Goal: Transaction & Acquisition: Purchase product/service

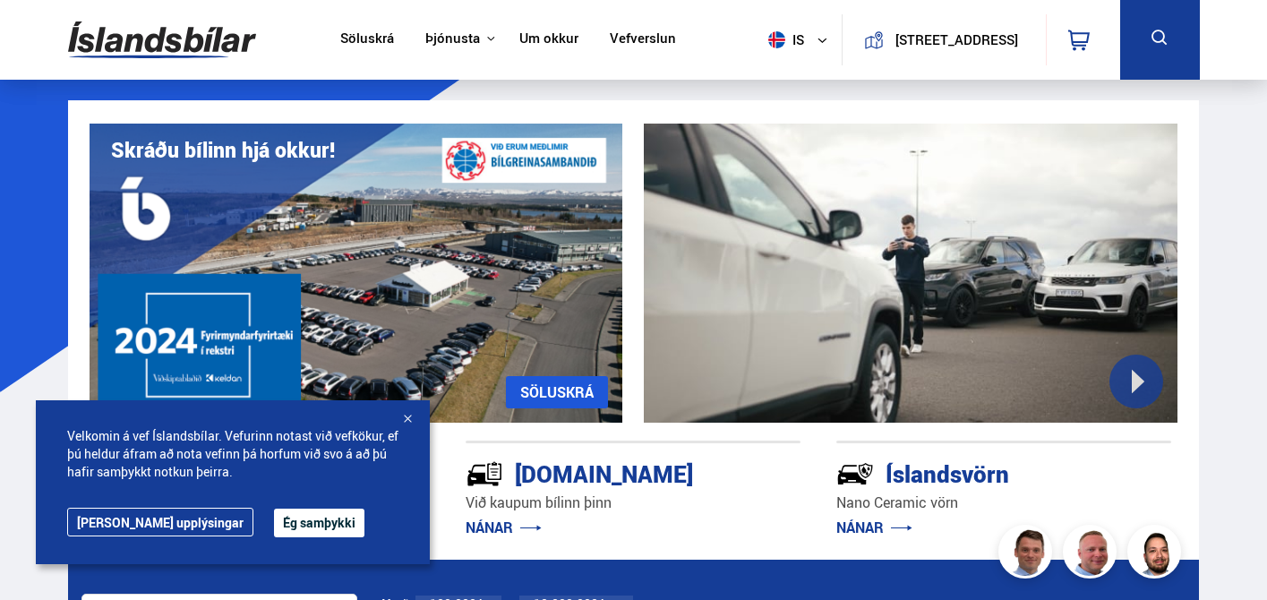
click at [415, 415] on div at bounding box center [407, 420] width 18 height 18
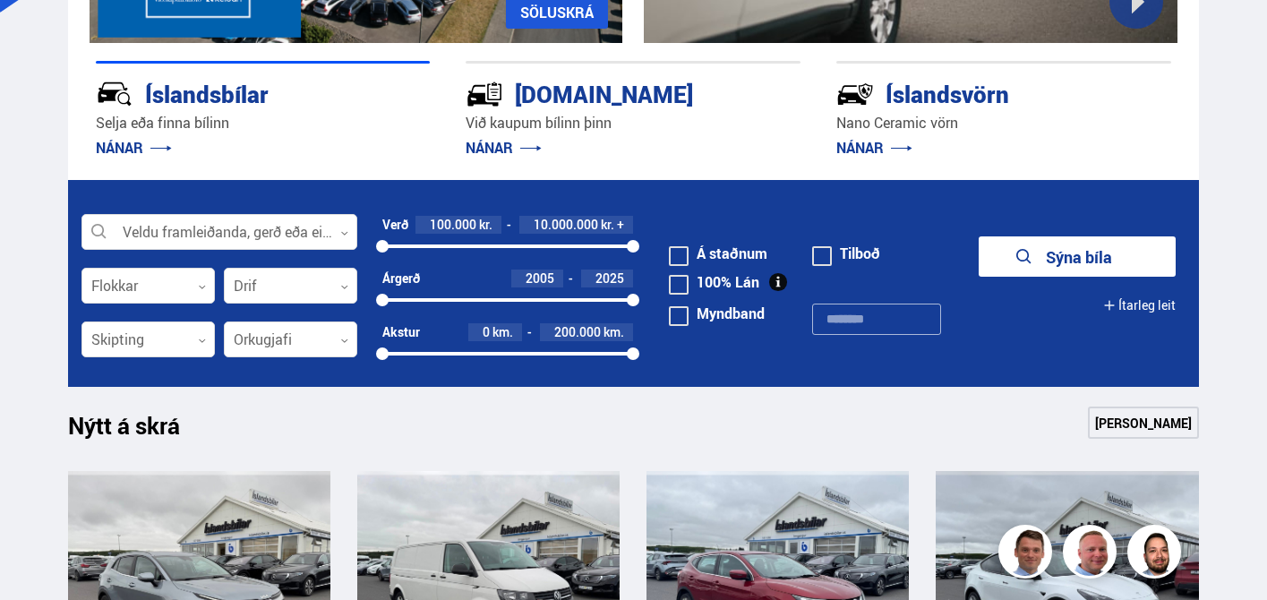
scroll to position [381, 0]
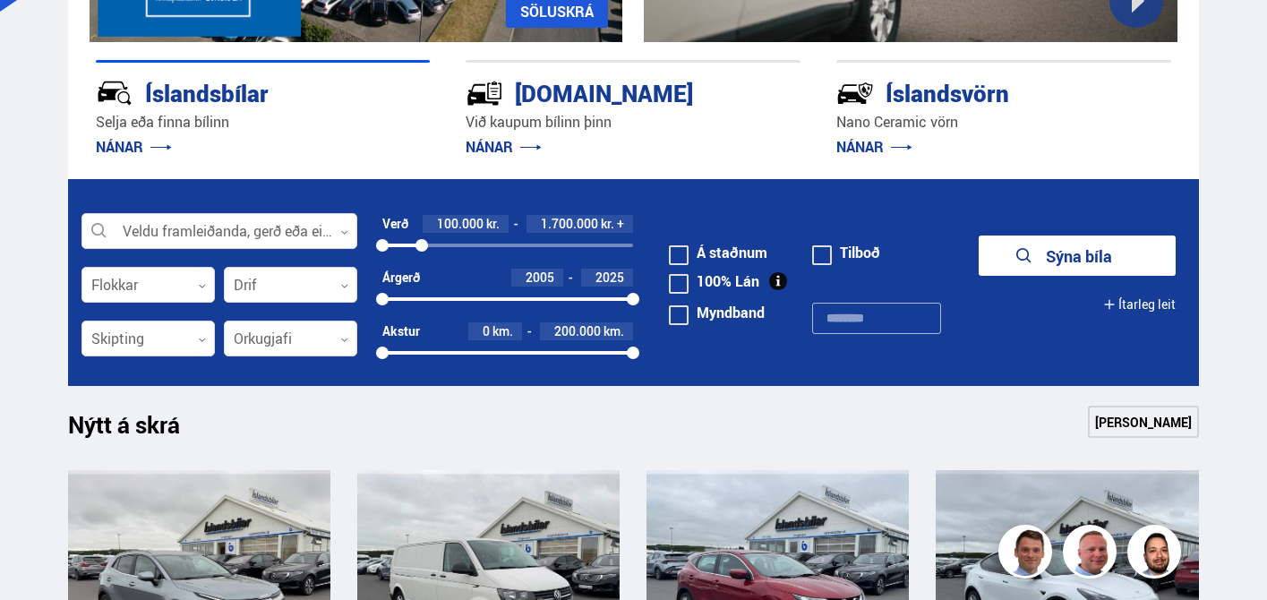
drag, startPoint x: 634, startPoint y: 247, endPoint x: 422, endPoint y: 256, distance: 212.4
click at [422, 257] on div "Verð 100.000 kr. 1.700.000 kr. + 100000 1661791" at bounding box center [507, 242] width 251 height 54
drag, startPoint x: 381, startPoint y: 301, endPoint x: 489, endPoint y: 305, distance: 107.5
click at [489, 305] on div "2014" at bounding box center [489, 299] width 13 height 13
drag, startPoint x: 638, startPoint y: 302, endPoint x: 548, endPoint y: 294, distance: 89.9
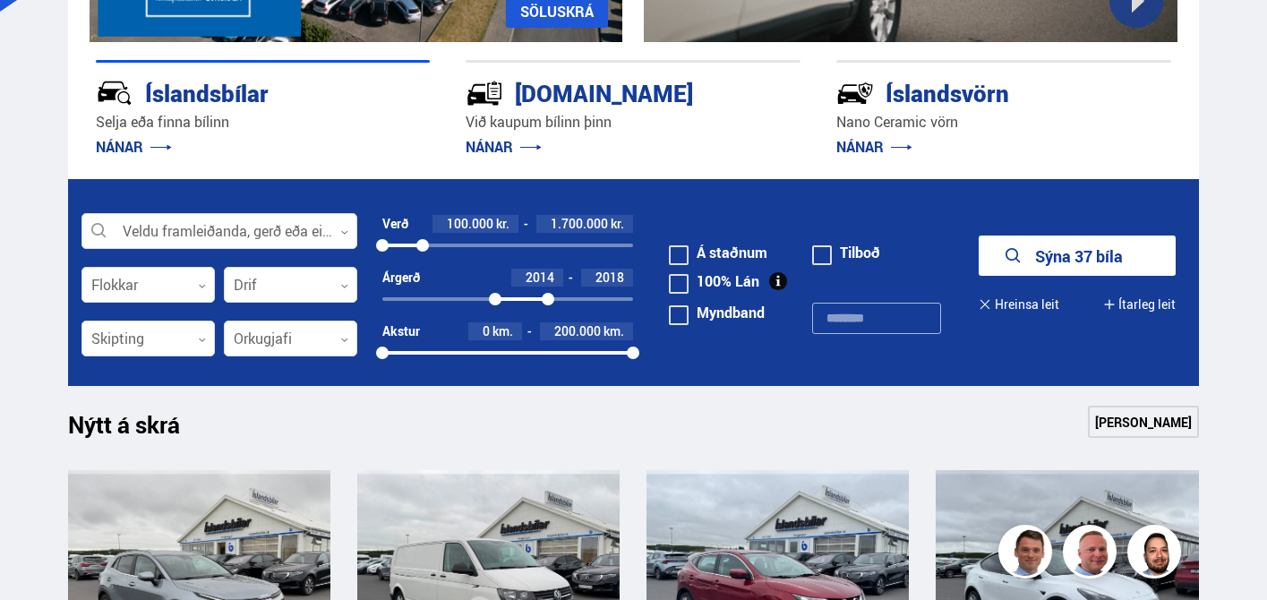
click at [548, 294] on div at bounding box center [548, 299] width 13 height 13
click at [547, 294] on div at bounding box center [545, 299] width 13 height 13
drag, startPoint x: 546, startPoint y: 297, endPoint x: 565, endPoint y: 298, distance: 18.8
click at [565, 298] on div at bounding box center [565, 299] width 13 height 13
drag, startPoint x: 632, startPoint y: 358, endPoint x: 494, endPoint y: 354, distance: 138.0
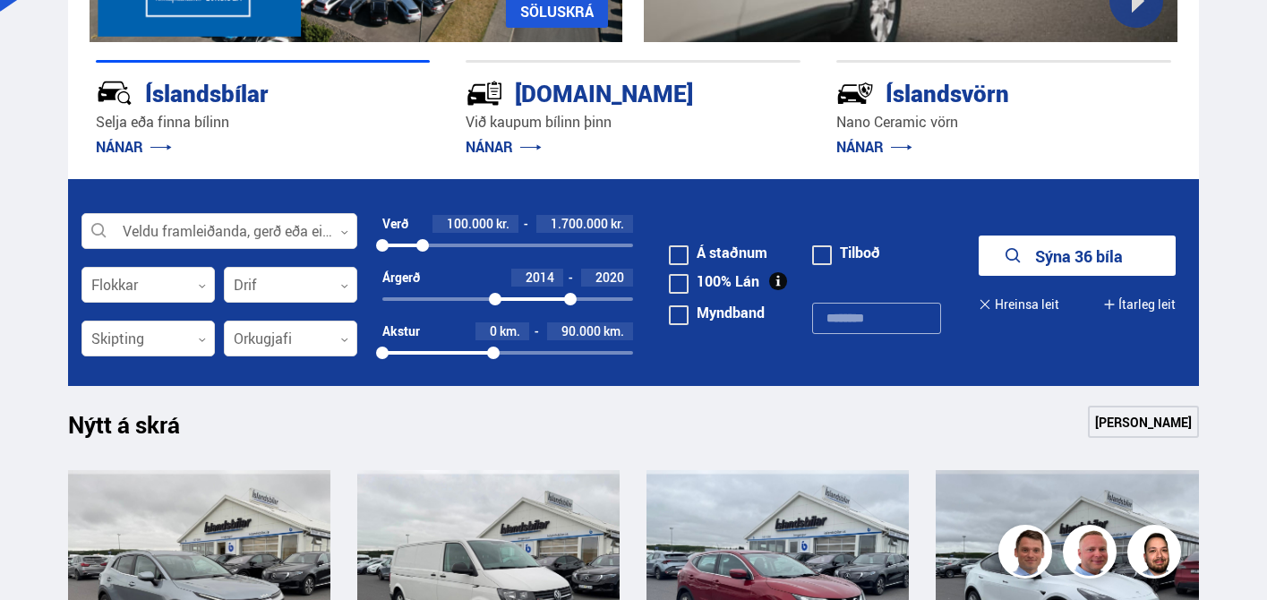
click at [493, 355] on div at bounding box center [493, 353] width 13 height 13
click at [1080, 256] on button "Sýna 2 bíla" at bounding box center [1077, 255] width 197 height 40
